Goal: Use online tool/utility

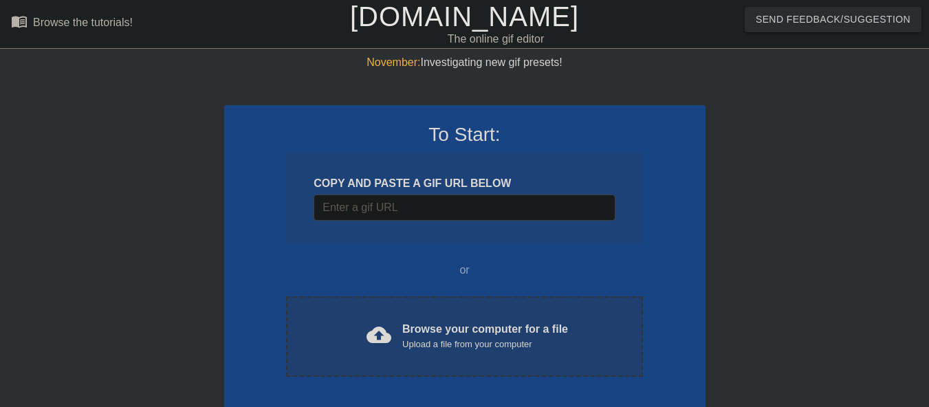
click at [369, 322] on span "cloud_upload" at bounding box center [378, 334] width 25 height 25
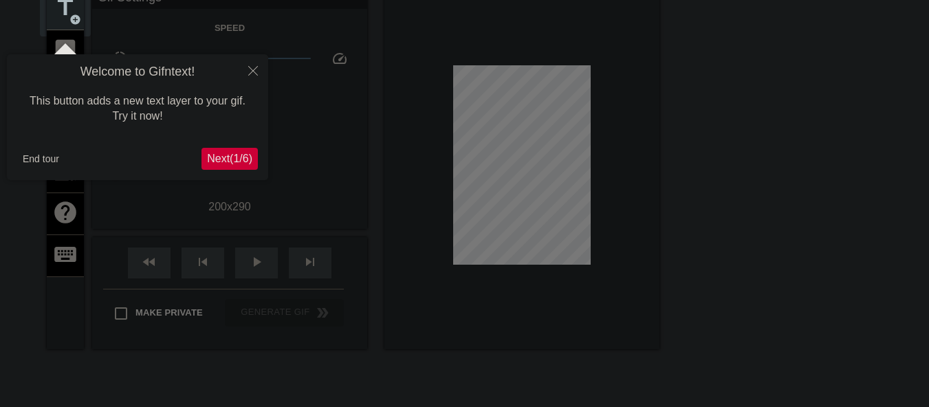
scroll to position [34, 0]
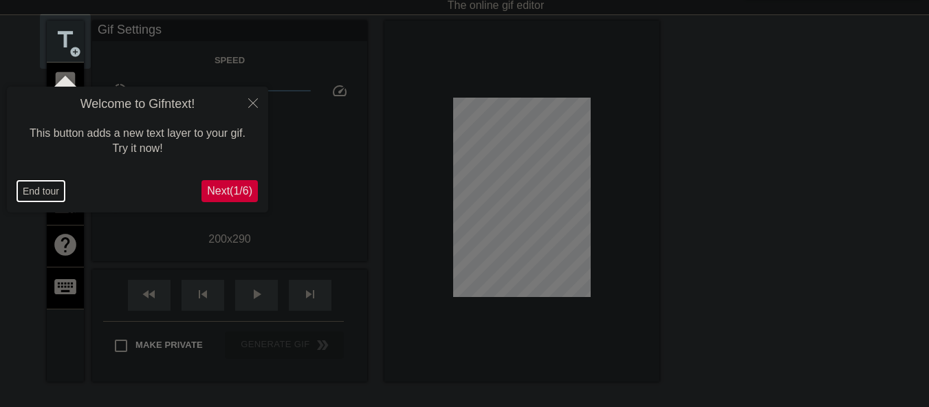
click at [41, 191] on button "End tour" at bounding box center [40, 191] width 47 height 21
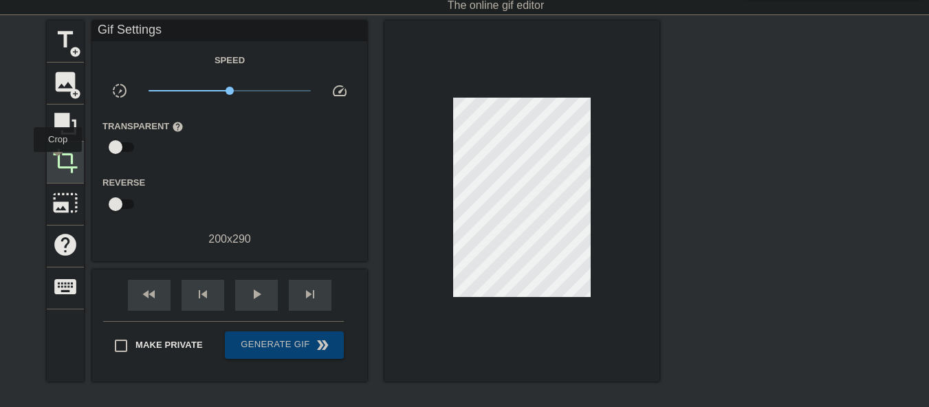
click at [58, 162] on span "crop" at bounding box center [65, 161] width 26 height 26
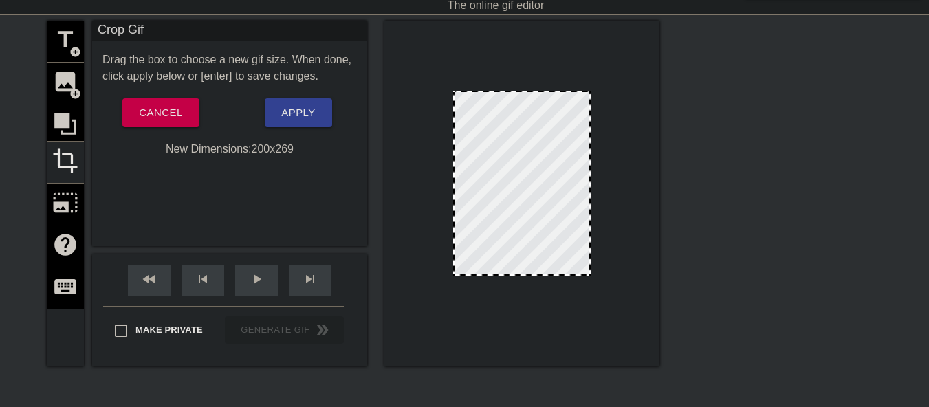
drag, startPoint x: 526, startPoint y: 289, endPoint x: 524, endPoint y: 274, distance: 14.6
click at [524, 274] on div at bounding box center [521, 274] width 135 height 7
click at [282, 119] on span "Apply" at bounding box center [298, 113] width 34 height 18
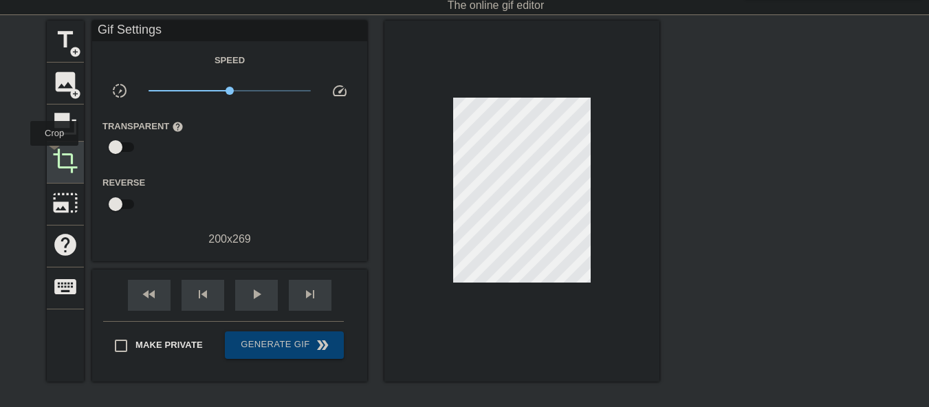
click at [54, 155] on span "crop" at bounding box center [65, 161] width 26 height 26
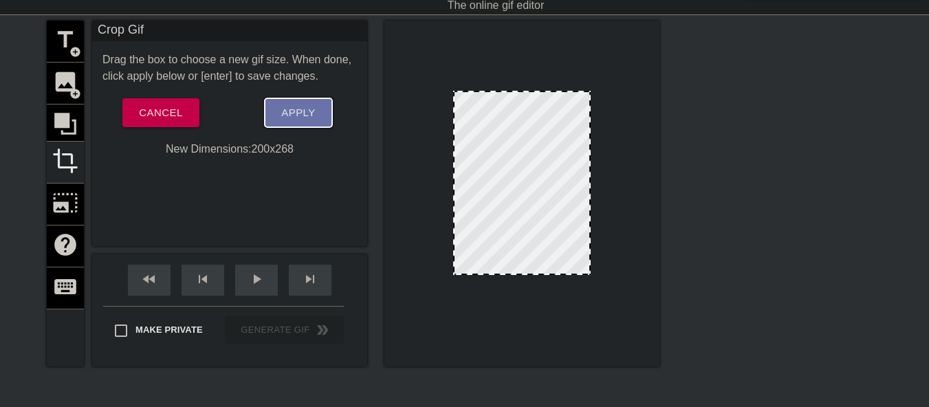
click at [289, 113] on span "Apply" at bounding box center [298, 113] width 34 height 18
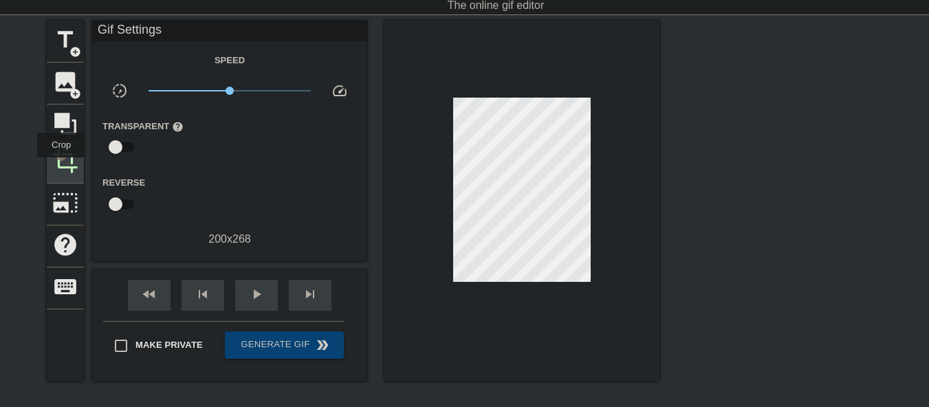
click at [60, 166] on span "crop" at bounding box center [65, 161] width 26 height 26
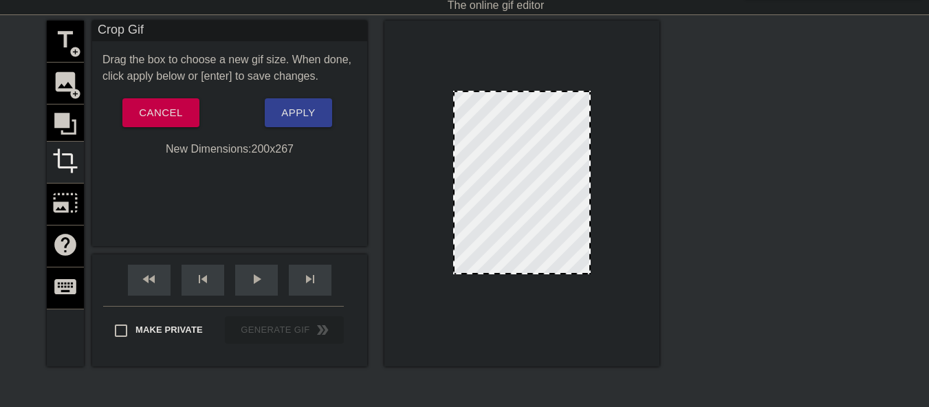
click at [538, 274] on div at bounding box center [521, 272] width 135 height 7
click at [300, 117] on span "Apply" at bounding box center [298, 113] width 34 height 18
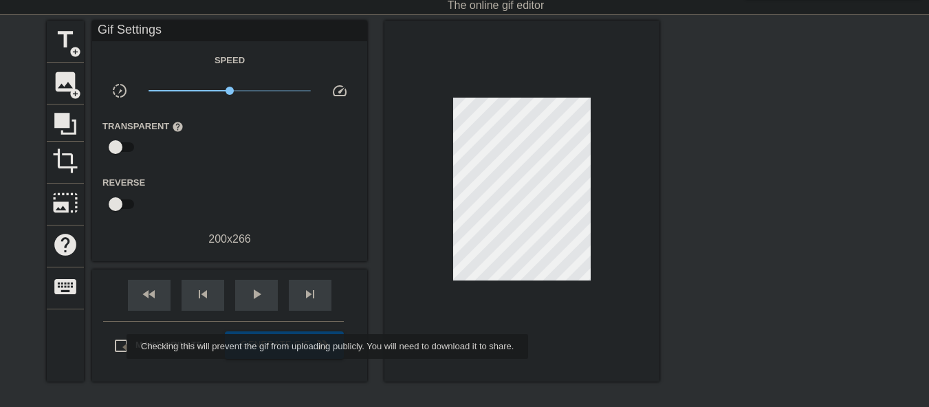
click at [118, 346] on input "Make Private" at bounding box center [121, 345] width 29 height 29
checkbox input "true"
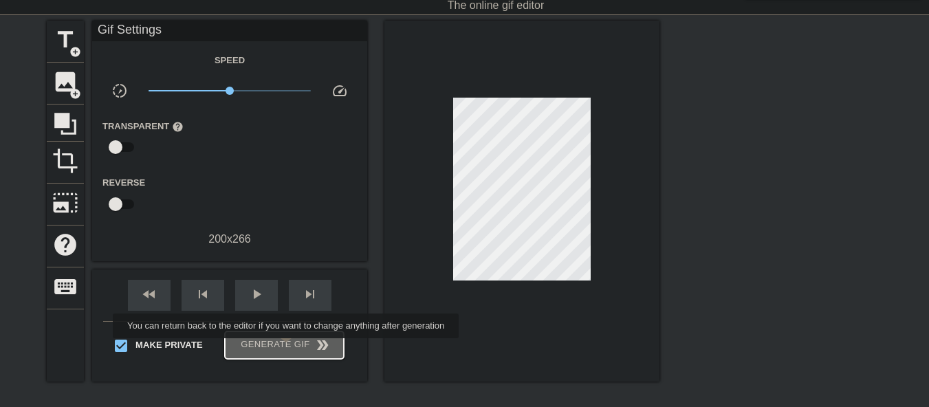
click at [287, 348] on span "Generate Gif double_arrow" at bounding box center [284, 345] width 108 height 16
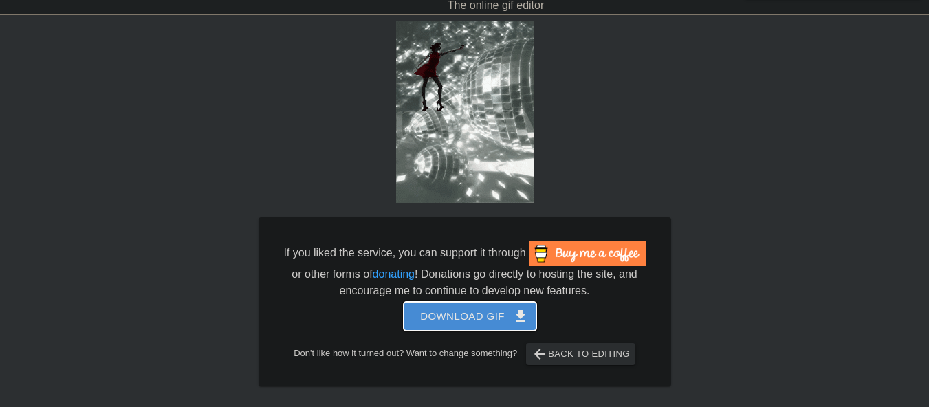
click at [453, 307] on span "Download gif get_app" at bounding box center [470, 316] width 100 height 18
